Goal: Task Accomplishment & Management: Manage account settings

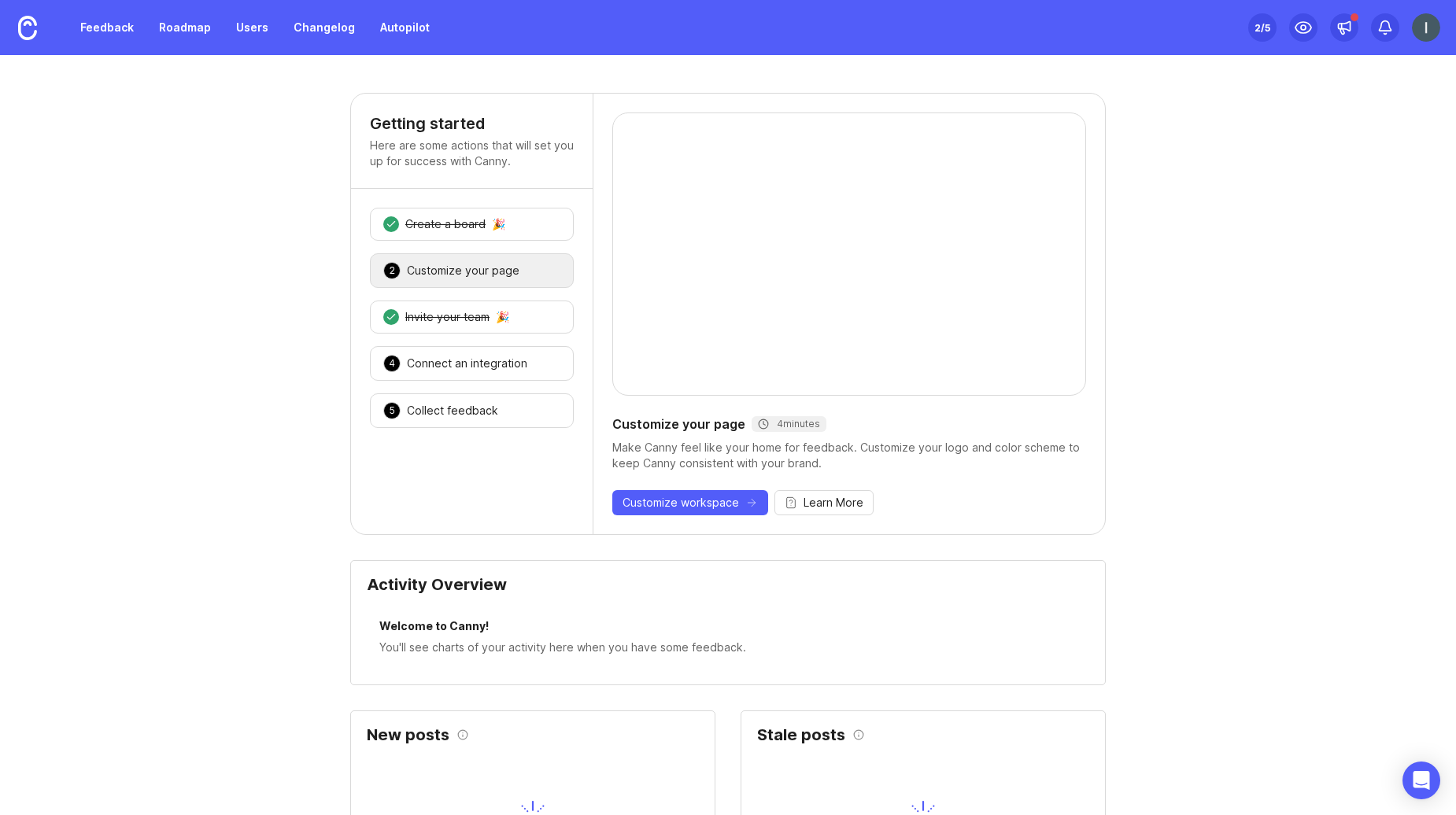
click at [1419, 18] on img at bounding box center [1426, 28] width 29 height 29
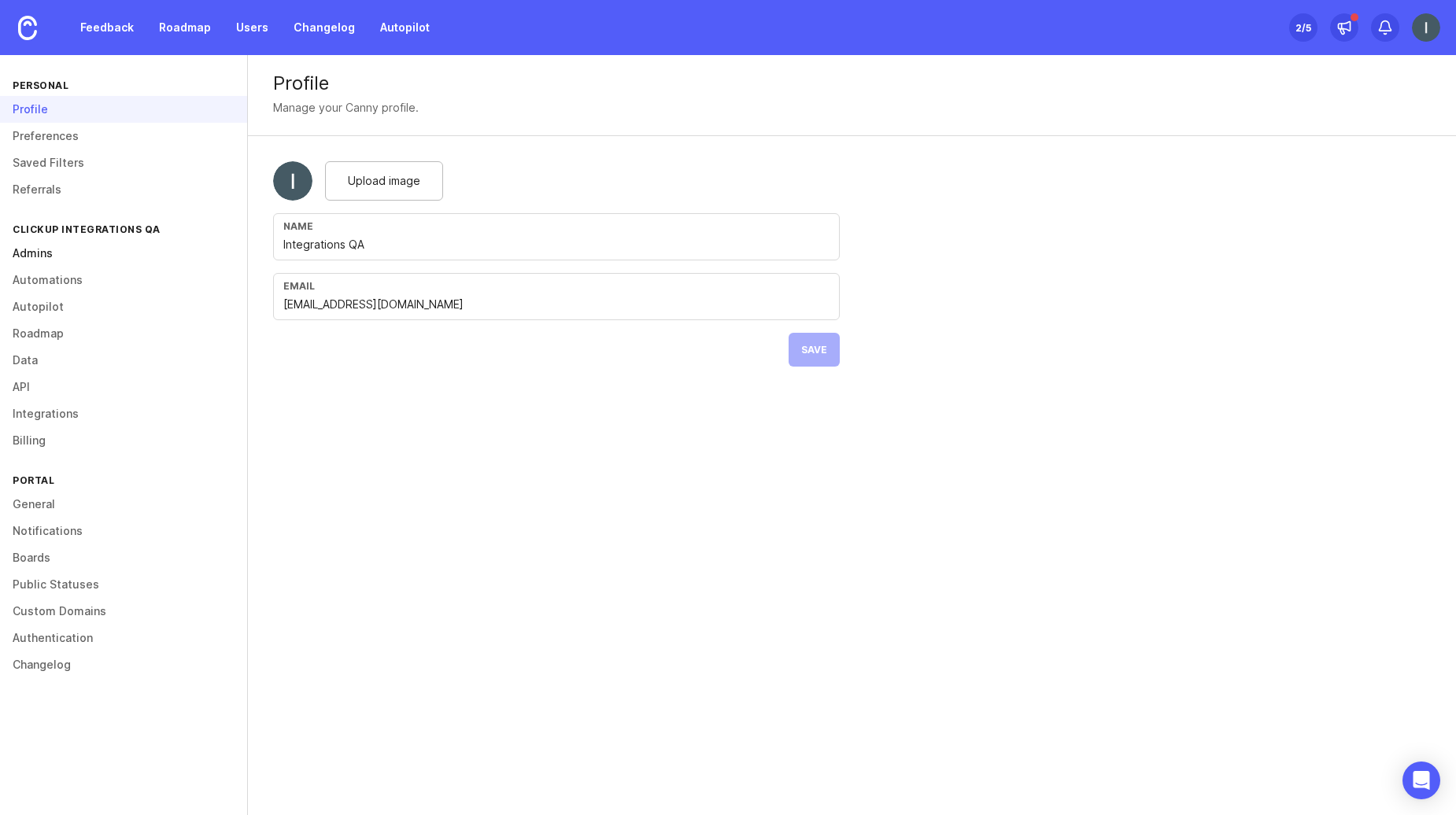
click at [93, 258] on link "Admins" at bounding box center [124, 254] width 247 height 27
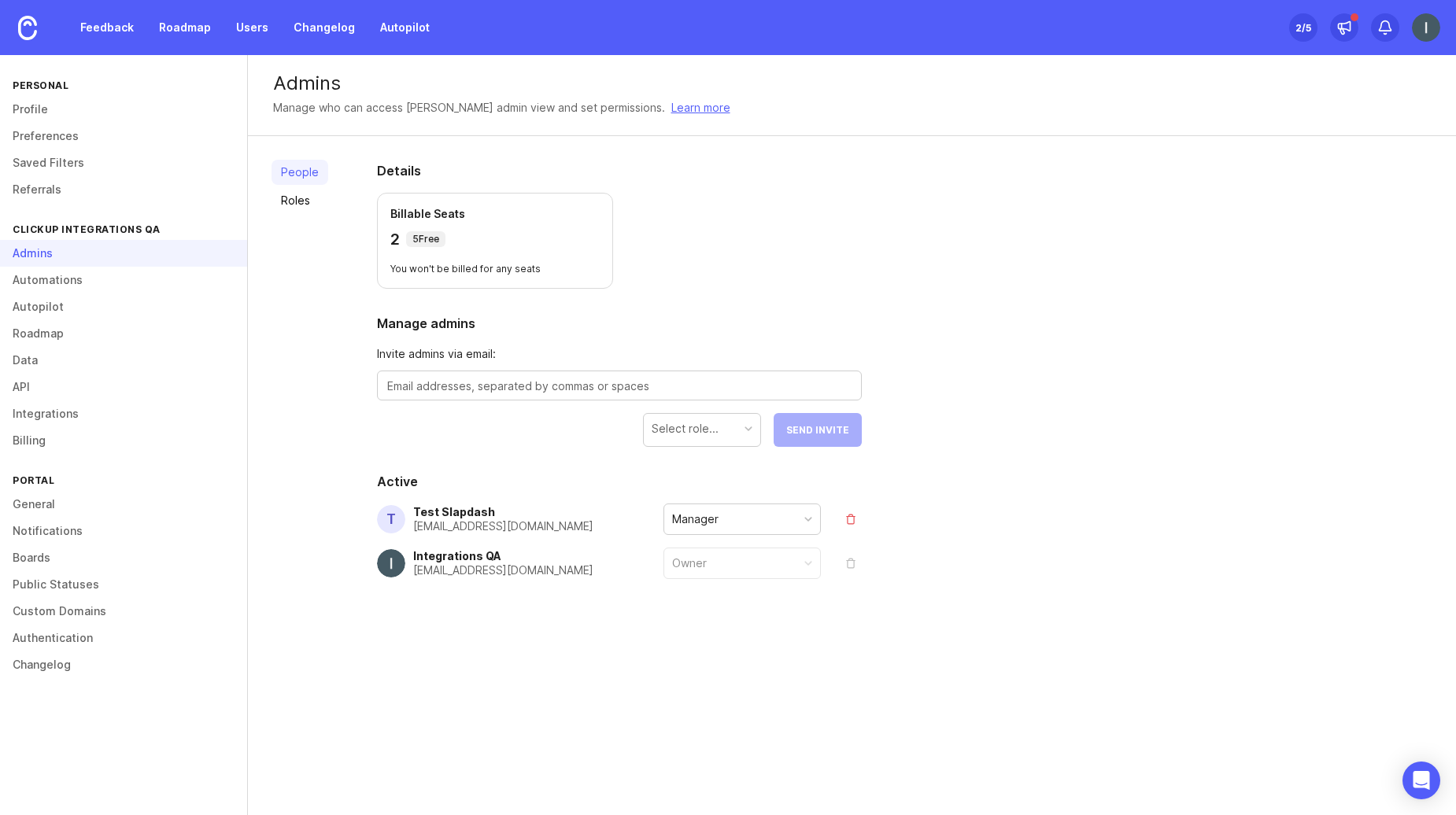
click at [773, 521] on div "Manager" at bounding box center [742, 518] width 156 height 30
click at [895, 506] on div "People Roles Details Billable Seats 2 5 Free You won't be billed for any seats …" at bounding box center [852, 408] width 1209 height 544
click at [1436, 23] on img at bounding box center [1426, 28] width 29 height 29
click at [1362, 234] on div "Logout" at bounding box center [1370, 230] width 157 height 26
